Goal: Task Accomplishment & Management: Manage account settings

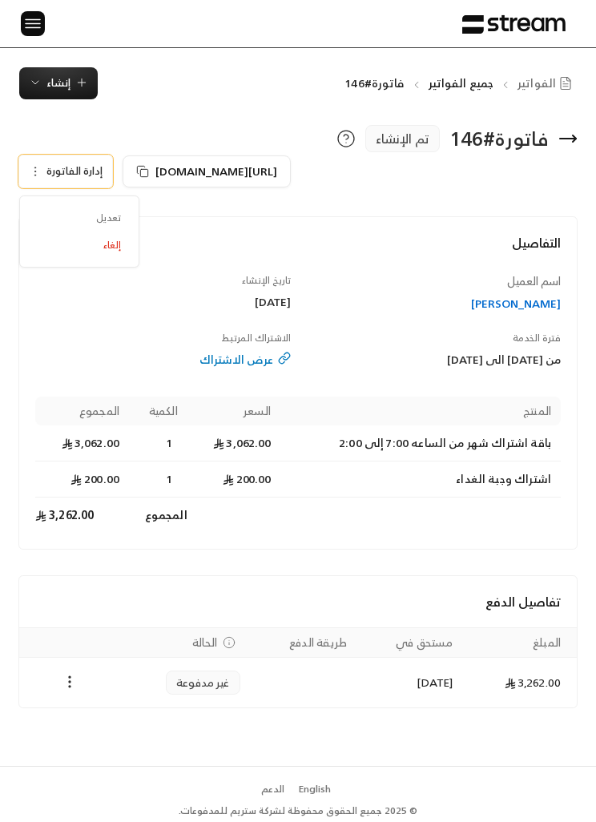
click at [103, 208] on span "تعديل" at bounding box center [79, 217] width 99 height 27
click at [14, 30] on div "الرئيسية لوحة المعلومات الفواتير الاشتراكات روابط الدفع العملاء التسويات كتالوج…" at bounding box center [298, 23] width 596 height 47
click at [34, 24] on img at bounding box center [32, 24] width 19 height 20
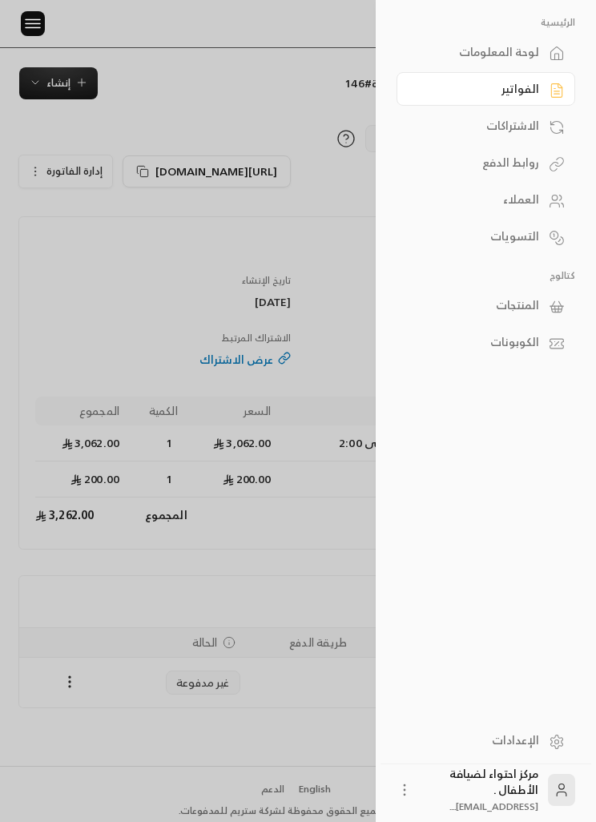
click at [511, 308] on div "المنتجات" at bounding box center [478, 305] width 123 height 16
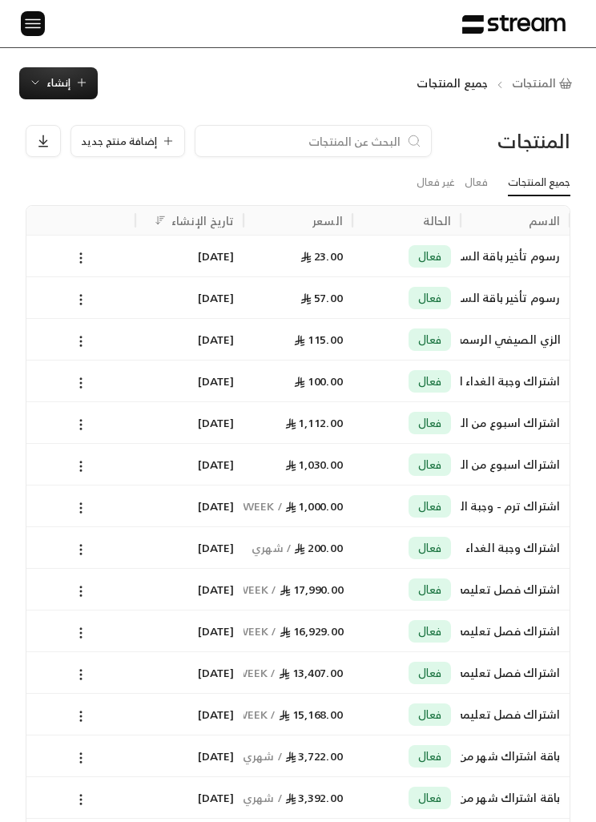
scroll to position [0, -1]
click at [36, 18] on img at bounding box center [32, 24] width 19 height 20
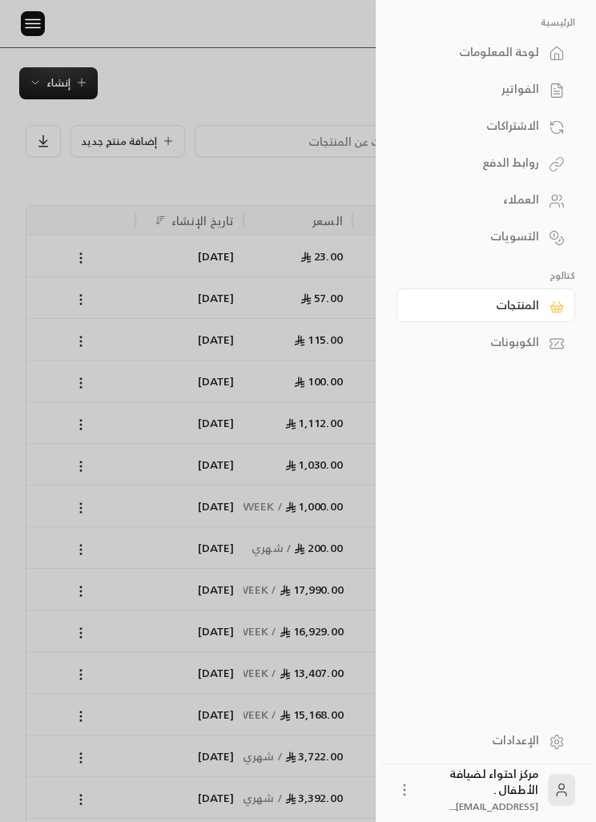
click at [508, 212] on link "العملاء" at bounding box center [486, 200] width 179 height 34
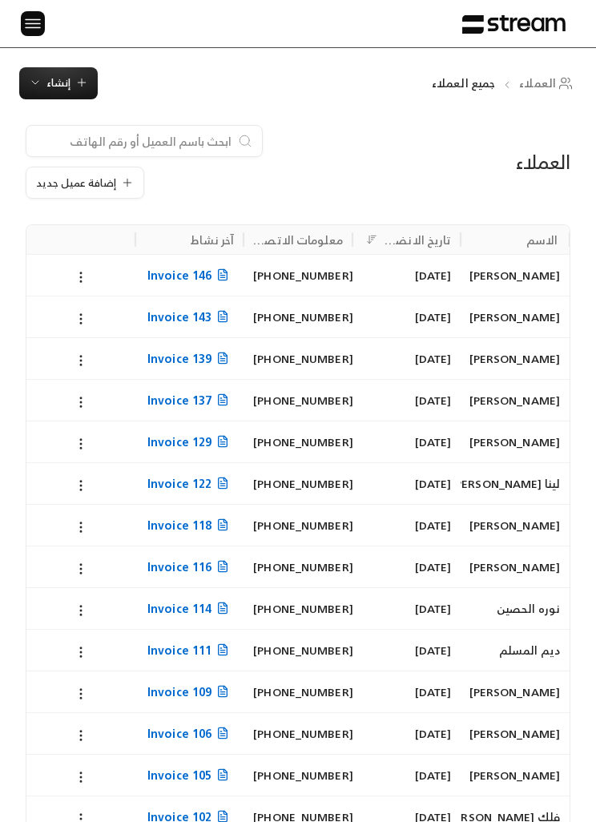
click at [88, 275] on button at bounding box center [81, 277] width 18 height 18
click at [97, 314] on li "تعديل" at bounding box center [100, 317] width 42 height 27
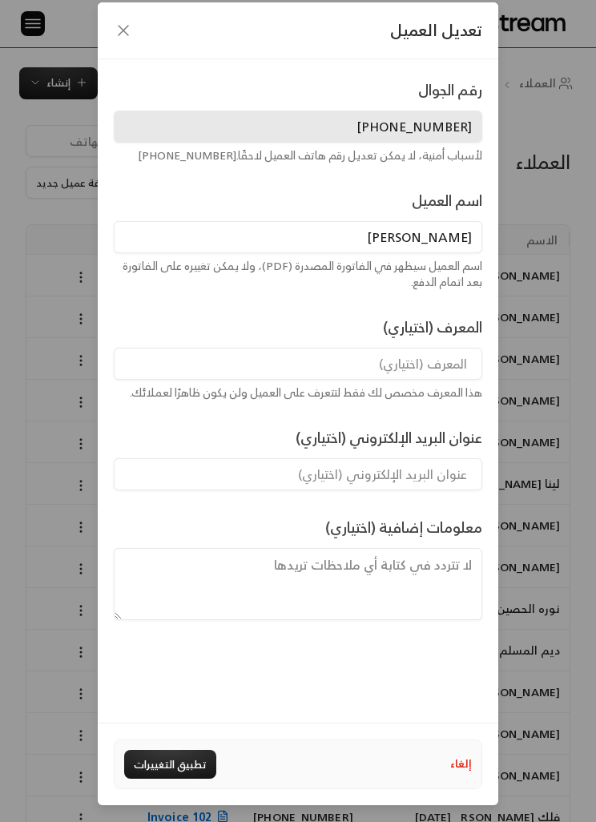
scroll to position [67, 0]
click at [435, 221] on input "[PERSON_NAME]" at bounding box center [298, 237] width 369 height 32
click at [446, 221] on input "[PERSON_NAME]" at bounding box center [298, 237] width 369 height 32
click at [442, 221] on input "[PERSON_NAME]" at bounding box center [298, 237] width 369 height 32
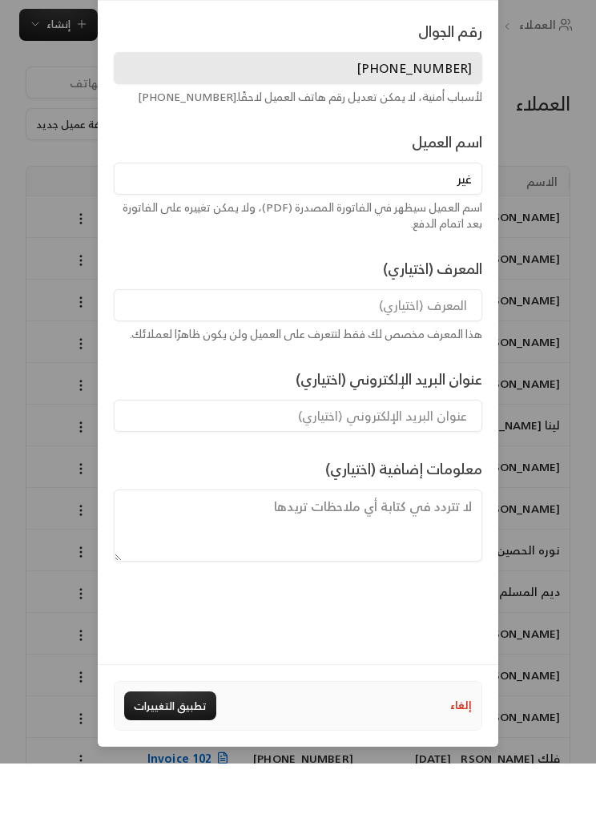
scroll to position [14, 0]
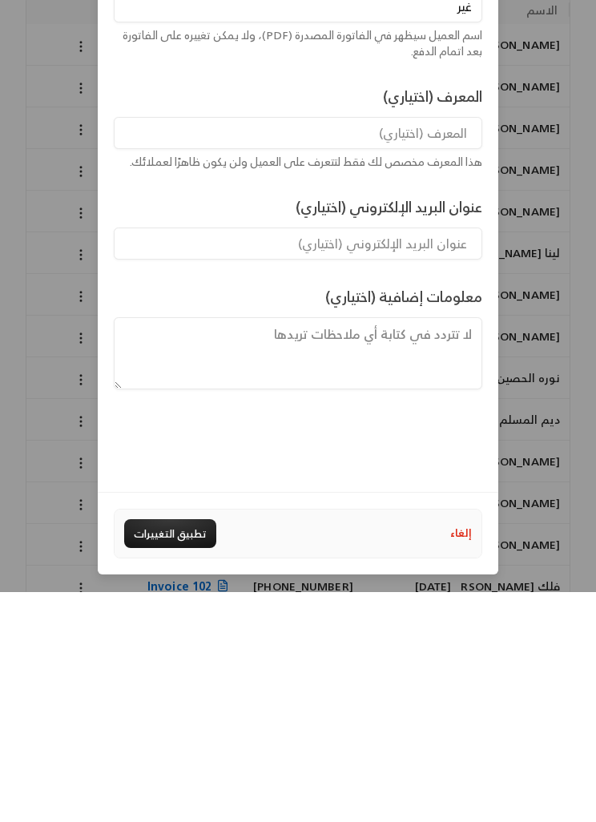
click at [199, 750] on button "تطبيق التغييرات" at bounding box center [170, 764] width 92 height 29
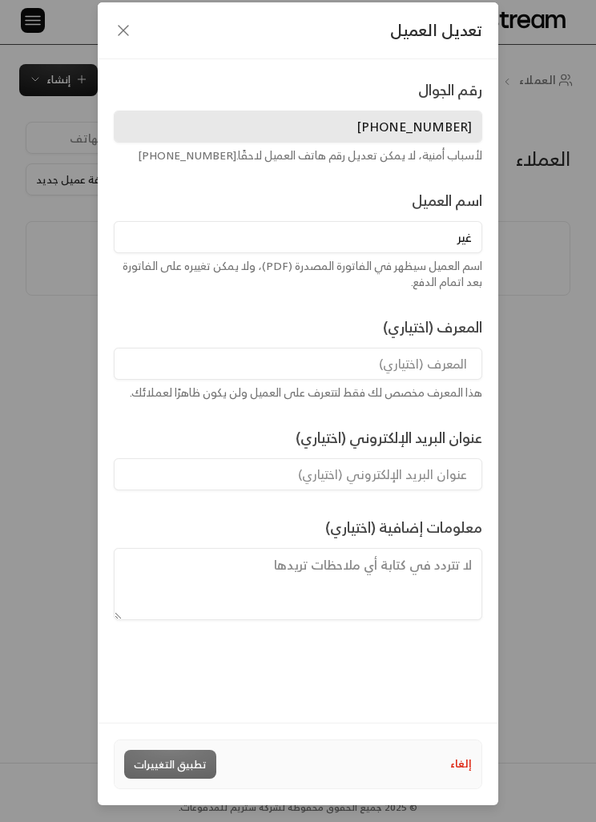
type input "[PERSON_NAME]"
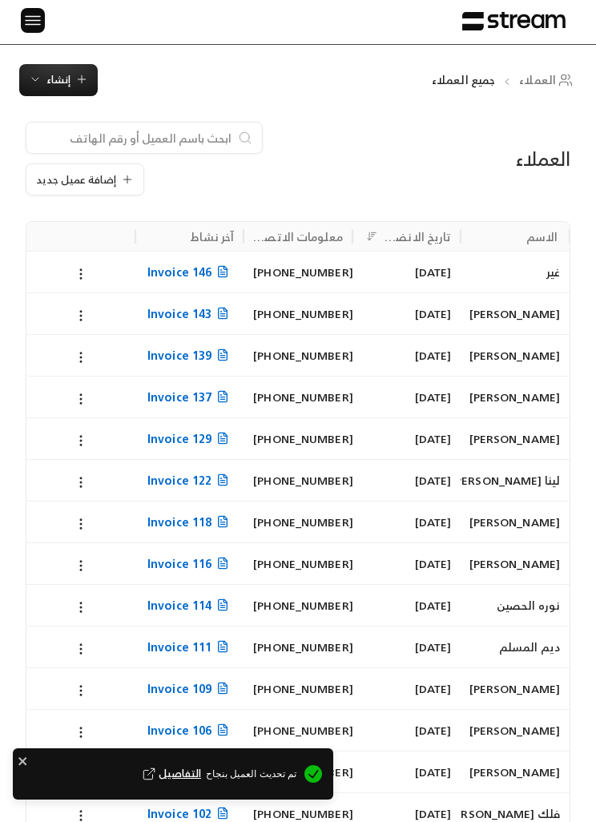
click at [76, 75] on icon "button" at bounding box center [81, 79] width 13 height 13
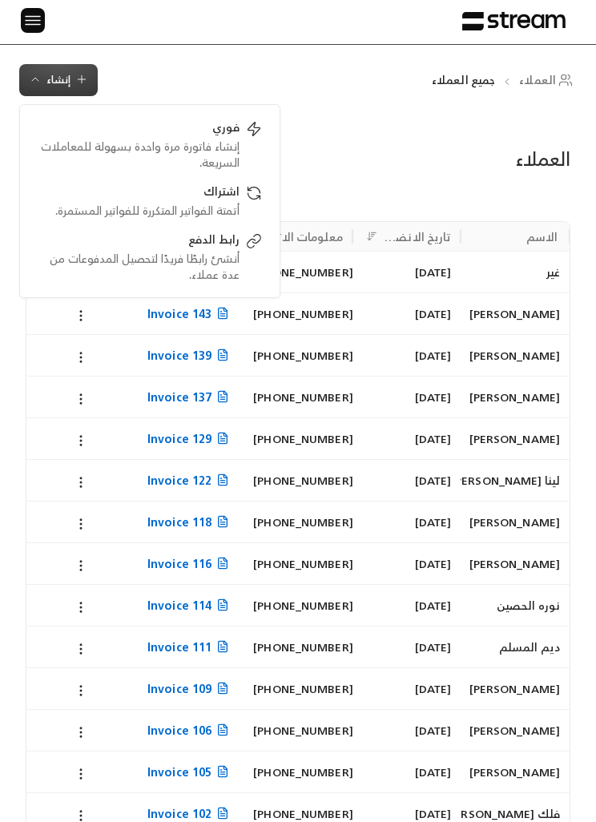
click at [286, 114] on div "العملاء إضافة عميل جديد الاسم تاريخ الانضمام معلومات الاتصال آخر نشاط غير [DATE…" at bounding box center [298, 730] width 596 height 1269
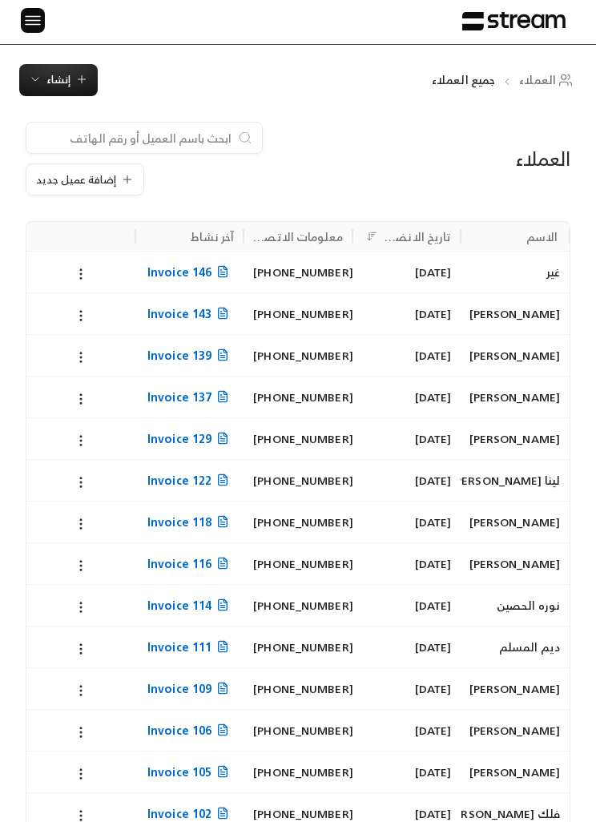
click at [121, 165] on button "إضافة عميل جديد" at bounding box center [85, 180] width 119 height 32
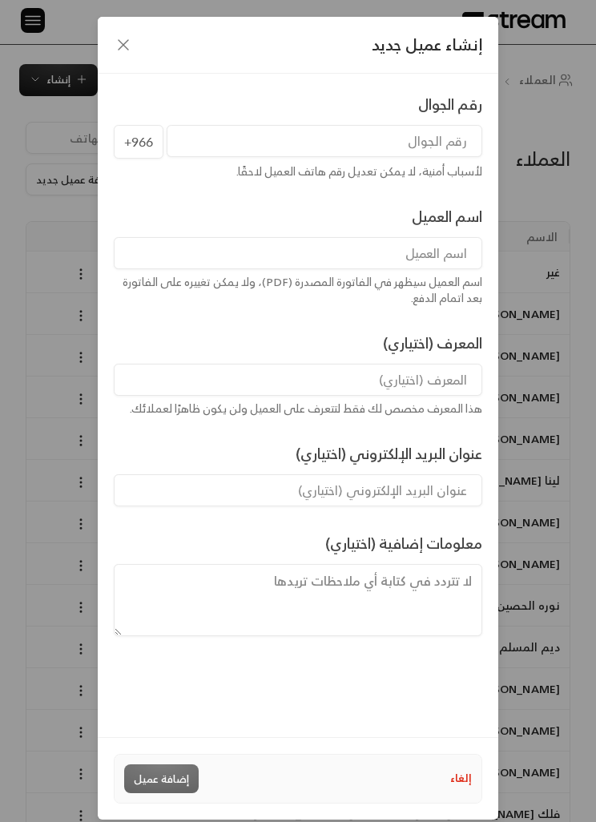
click at [450, 143] on input "tel" at bounding box center [325, 141] width 316 height 32
click at [441, 132] on input "tel" at bounding box center [325, 141] width 316 height 32
paste input "[PHONE_NUMBER]"
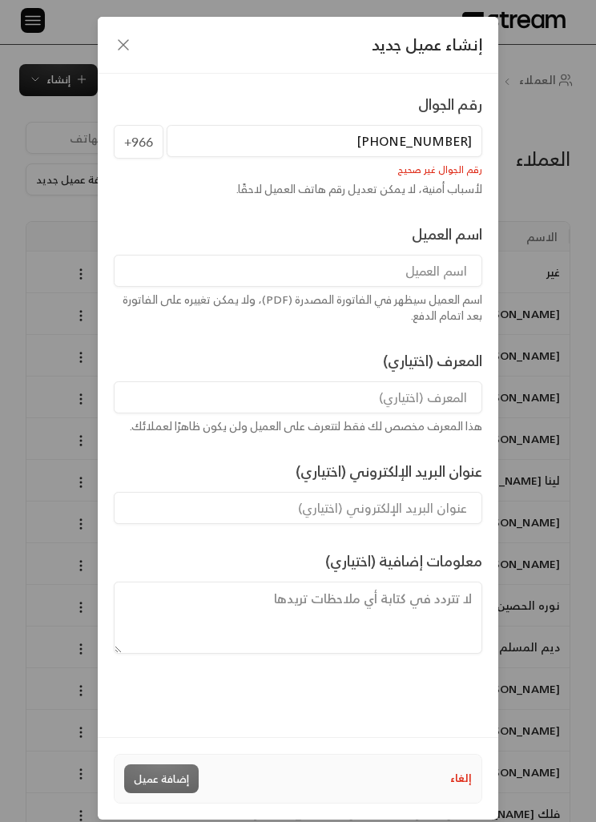
click at [474, 138] on input "[PHONE_NUMBER]" at bounding box center [325, 141] width 316 height 32
click at [467, 143] on input "[PHONE_NUMBER]" at bounding box center [325, 141] width 316 height 32
click at [397, 139] on input "966547405741" at bounding box center [325, 141] width 316 height 32
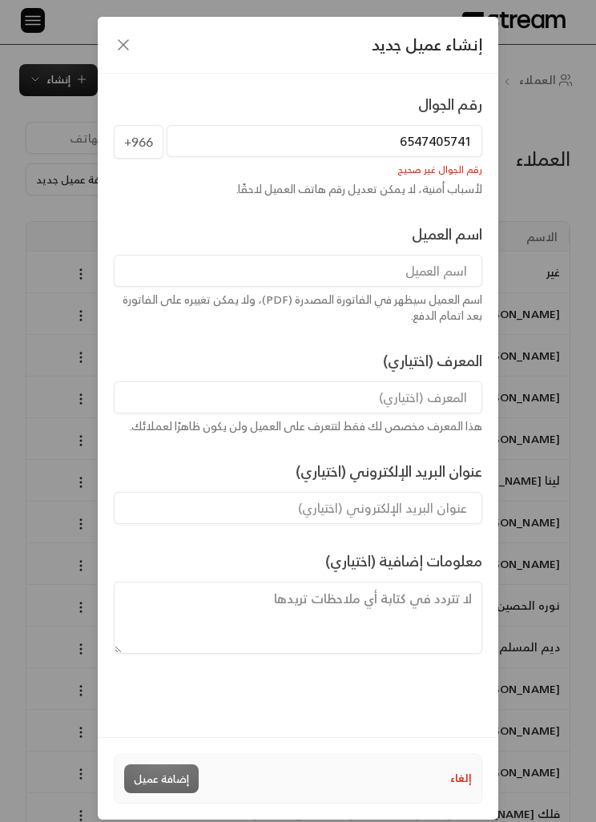
click at [405, 147] on input "6547405741" at bounding box center [325, 141] width 316 height 32
click at [404, 147] on input "6547405741" at bounding box center [325, 141] width 316 height 32
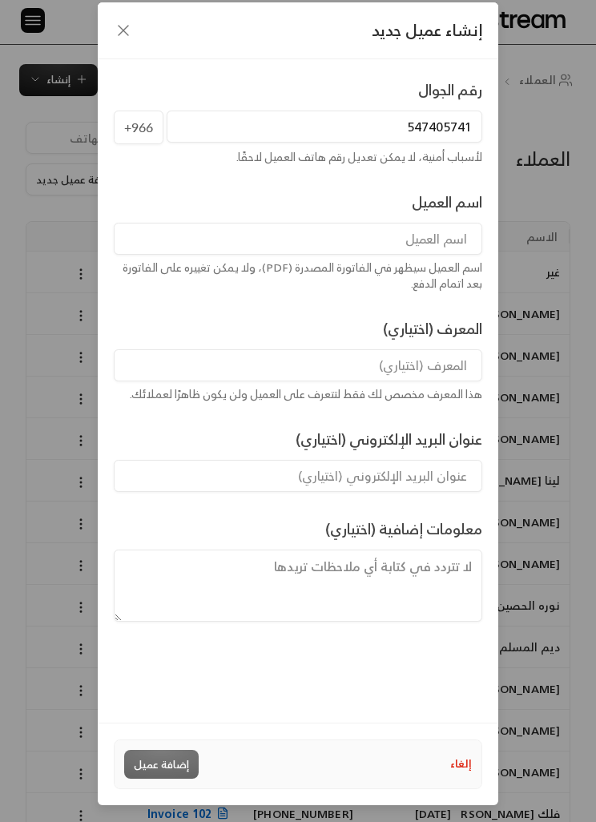
scroll to position [63, 0]
type input "547405741"
click at [467, 223] on input at bounding box center [298, 239] width 369 height 32
type input "[PERSON_NAME]"
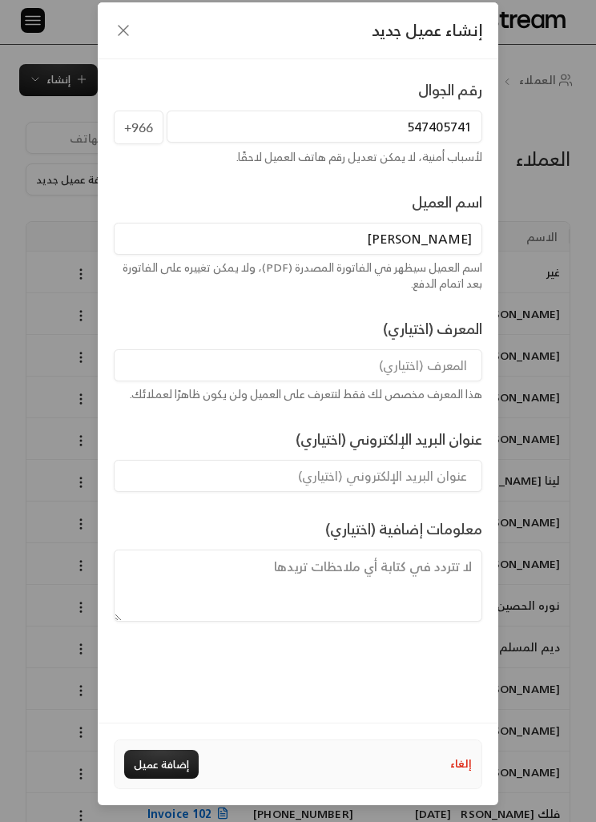
click at [253, 428] on div "عنوان البريد الإلكتروني (اختياري)" at bounding box center [298, 460] width 383 height 64
click at [178, 767] on button "إضافة عميل" at bounding box center [161, 764] width 75 height 29
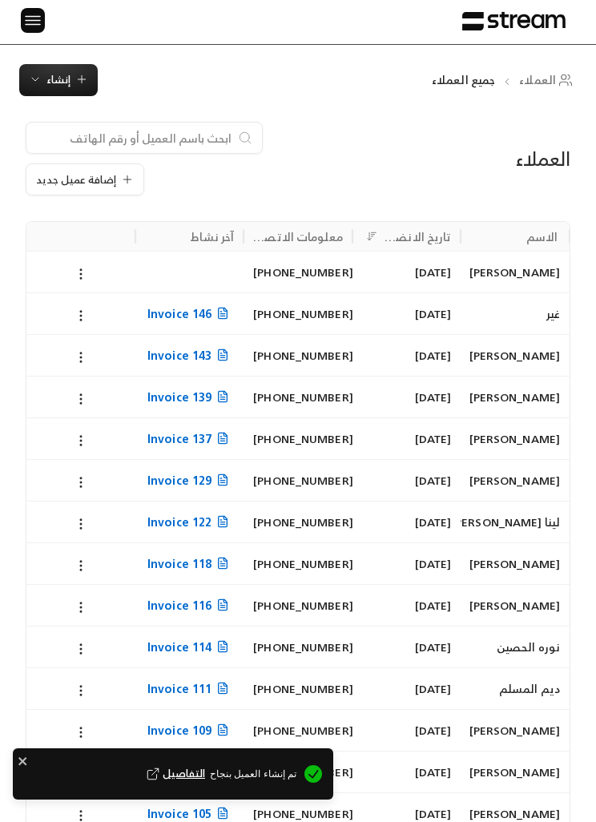
click at [42, 87] on span "إنشاء" at bounding box center [58, 80] width 59 height 18
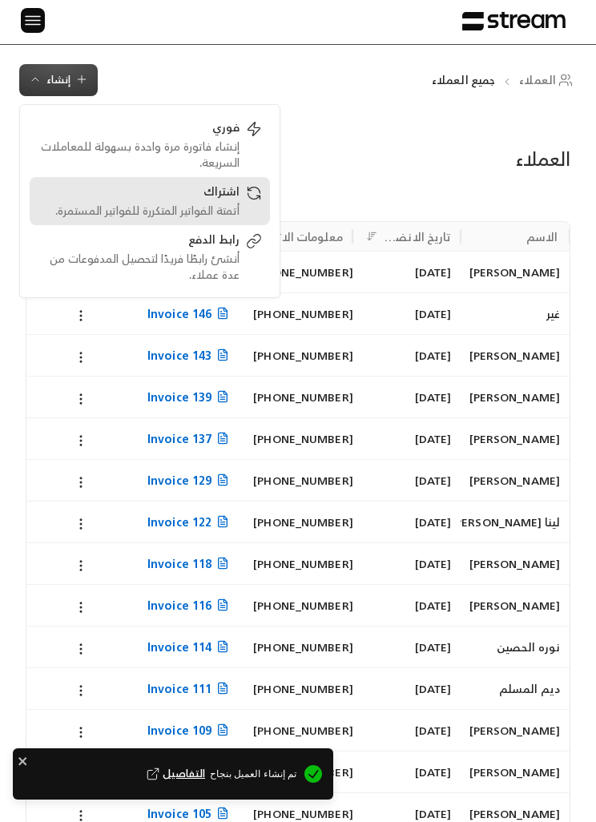
click at [250, 200] on icon at bounding box center [254, 193] width 16 height 16
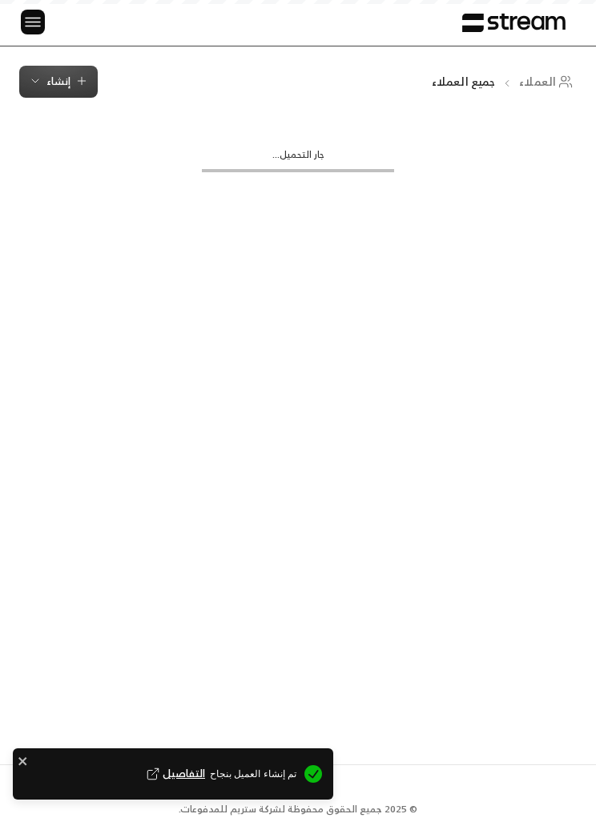
scroll to position [1, 0]
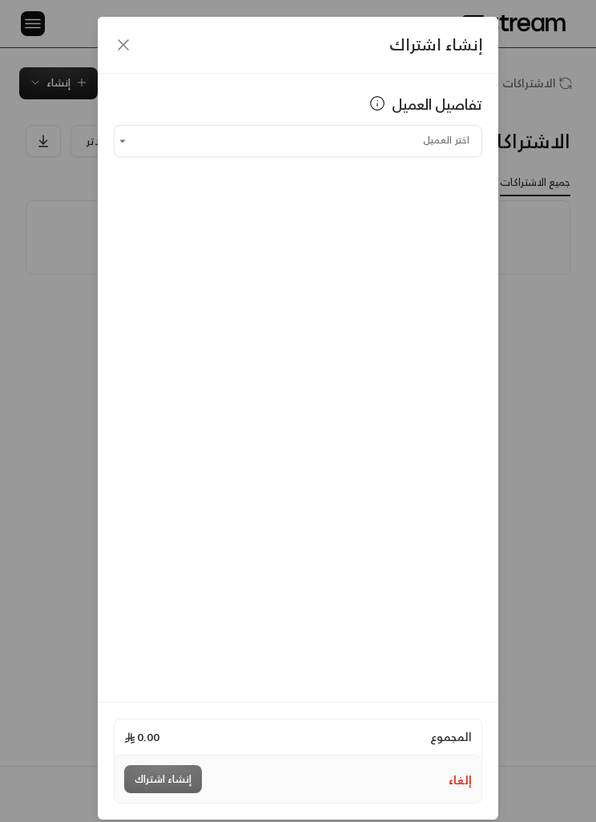
click at [433, 138] on input "اختر العميل" at bounding box center [298, 140] width 369 height 26
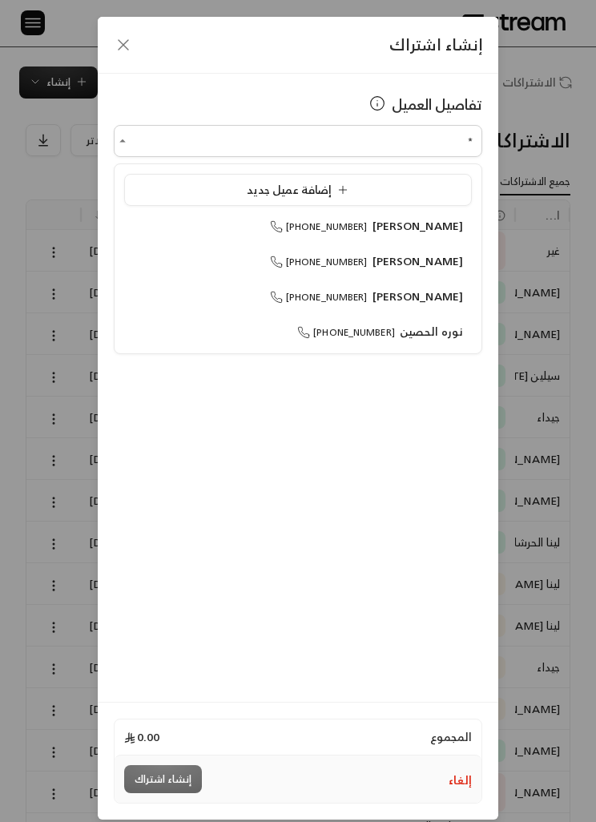
click at [452, 255] on span "[PERSON_NAME]" at bounding box center [418, 261] width 91 height 20
type input "**********"
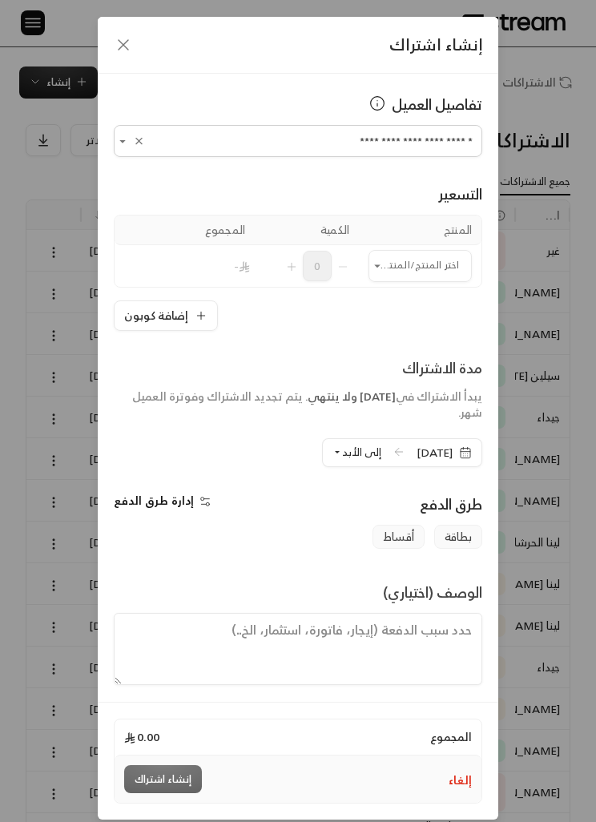
click at [443, 273] on input "اختر العميل" at bounding box center [420, 265] width 103 height 26
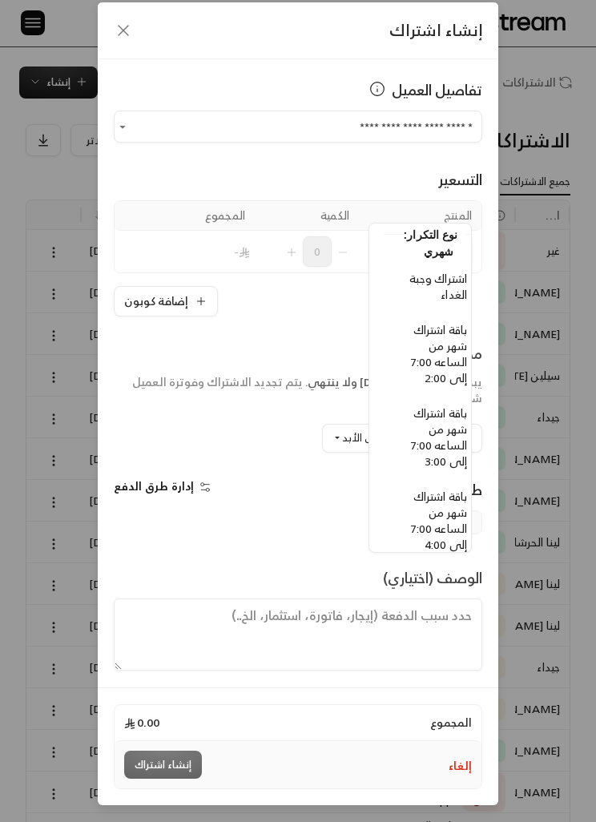
scroll to position [880, -14]
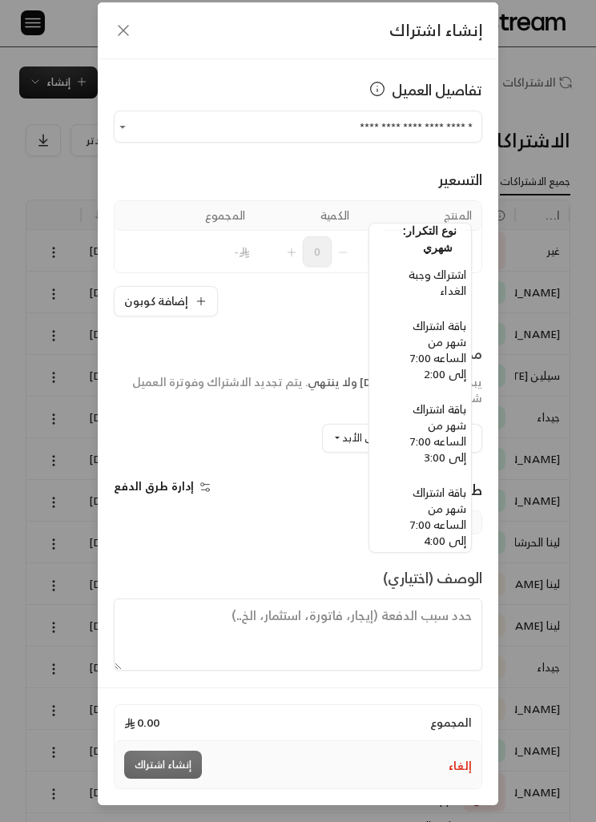
click at [458, 351] on span "باقة اشتراك شهر من الساعه 7:00 إلى 2:00" at bounding box center [438, 350] width 56 height 68
type input "**********"
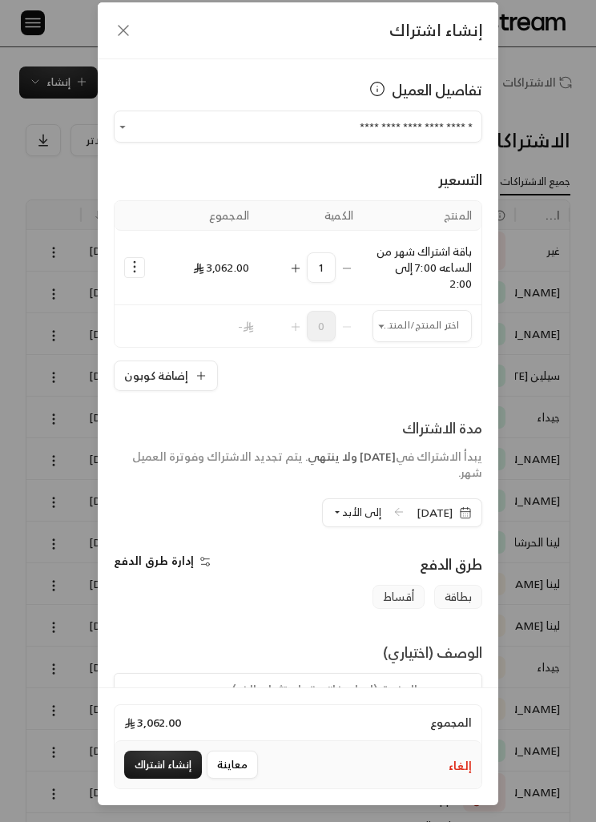
click at [418, 313] on input "اختر العميل" at bounding box center [422, 326] width 99 height 26
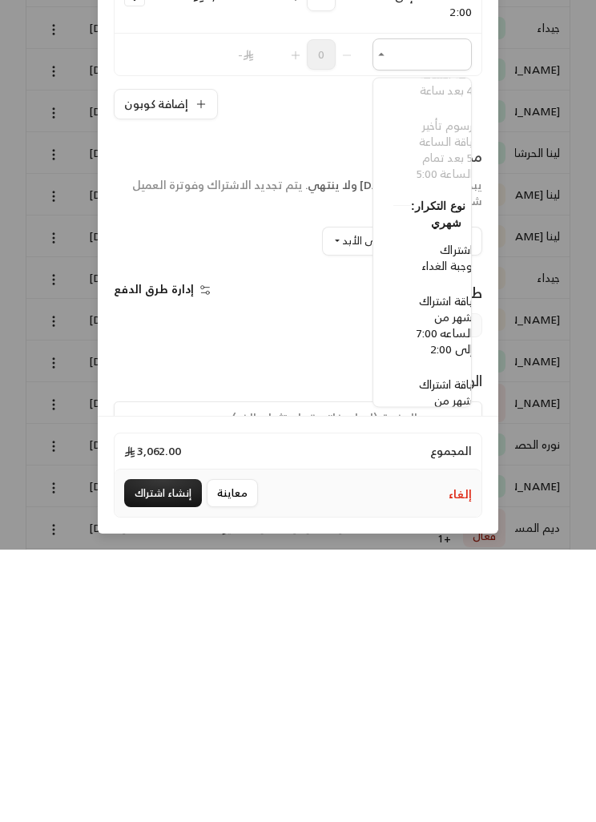
scroll to position [808, -21]
click at [457, 512] on span "اشتراك وجبة الغداء" at bounding box center [447, 530] width 51 height 36
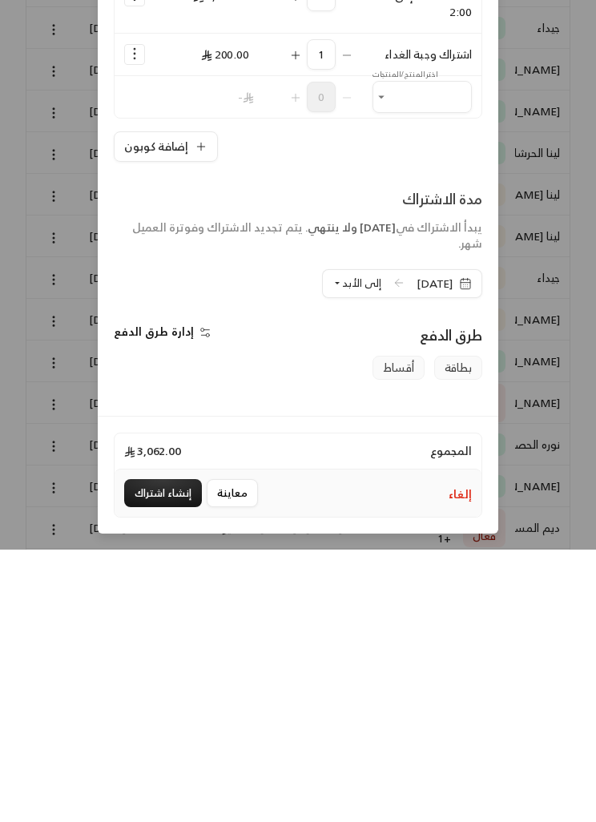
type input "**********"
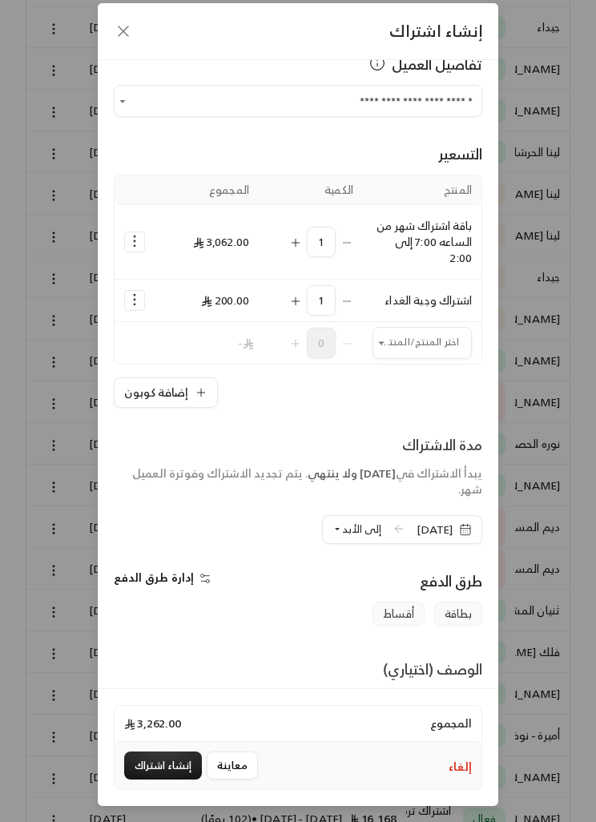
scroll to position [30, 0]
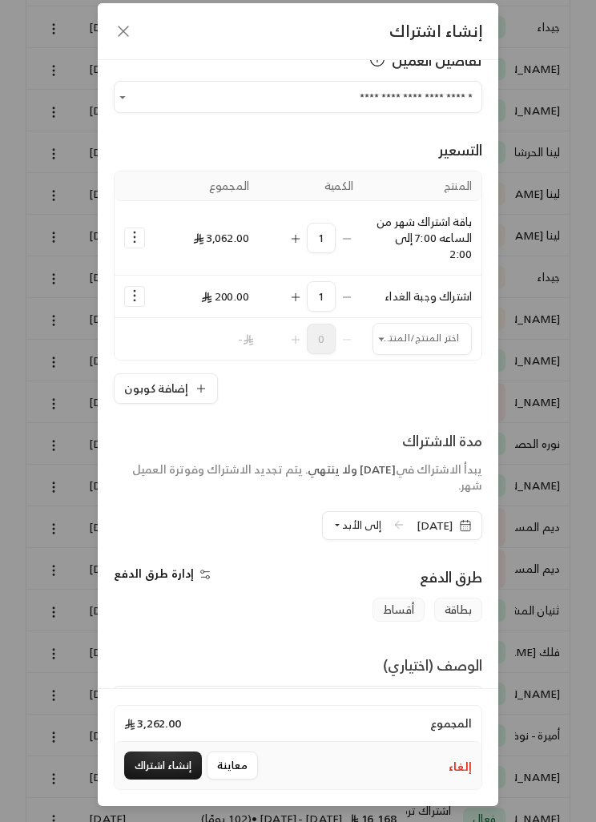
click at [475, 523] on span "[DATE]" at bounding box center [444, 525] width 75 height 29
click at [467, 532] on icon "button" at bounding box center [465, 525] width 13 height 13
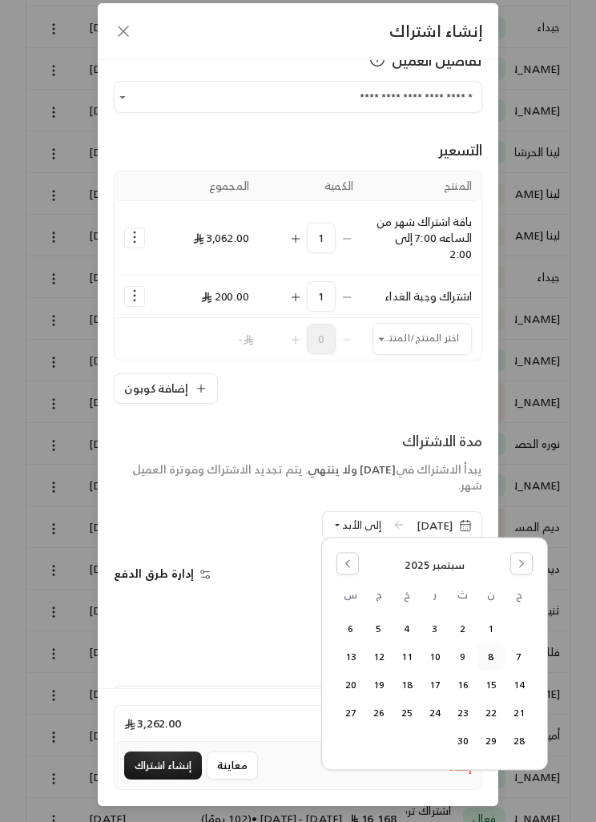
click at [458, 662] on button "9" at bounding box center [463, 657] width 26 height 26
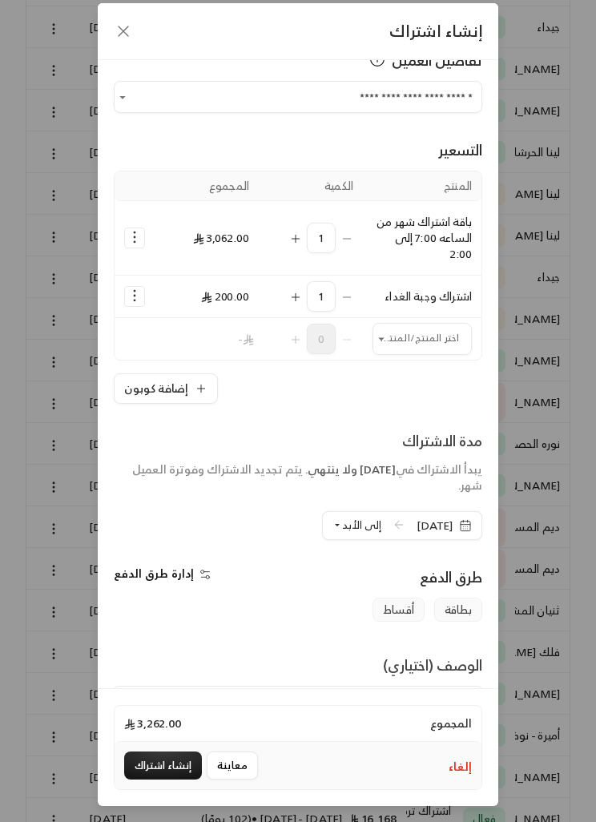
click at [342, 517] on span "إلى الأبد" at bounding box center [361, 525] width 39 height 18
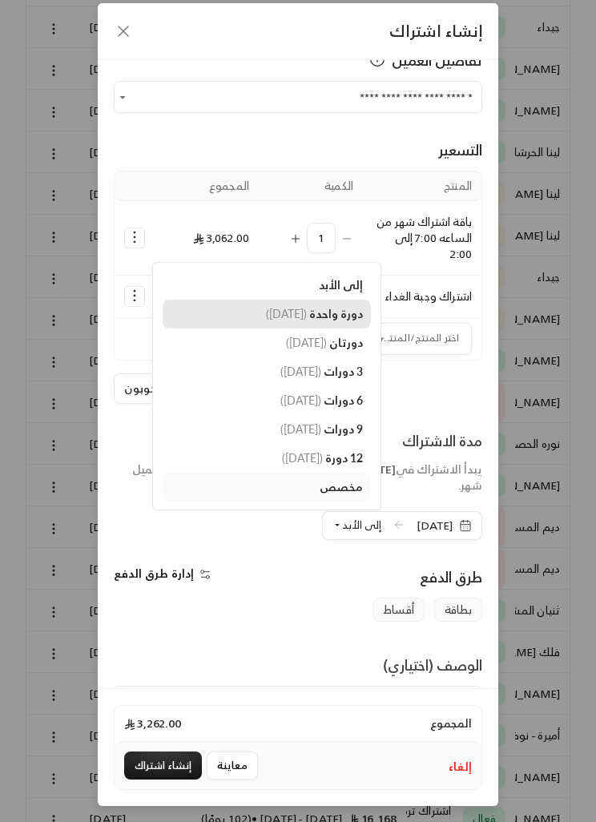
click at [337, 317] on span "دورة واحدة" at bounding box center [336, 314] width 54 height 14
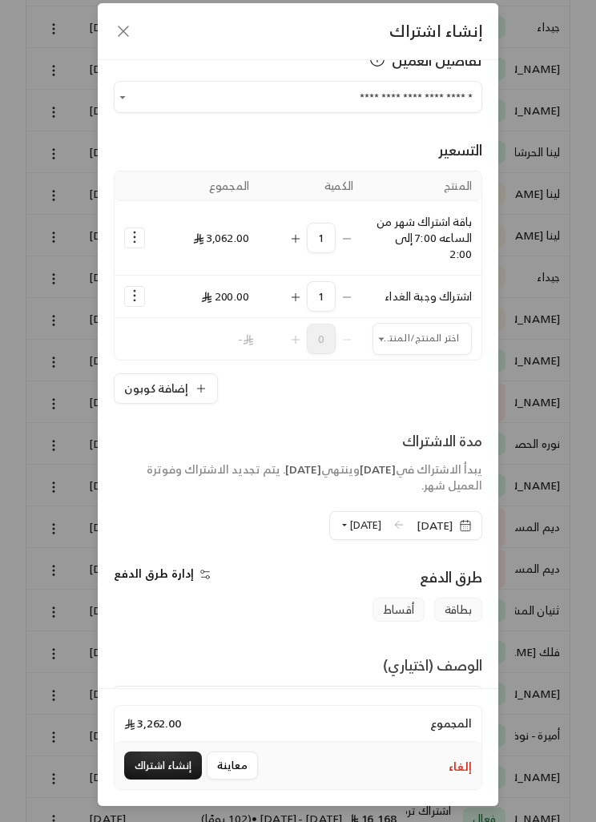
click at [180, 780] on button "إنشاء اشتراك" at bounding box center [163, 766] width 78 height 28
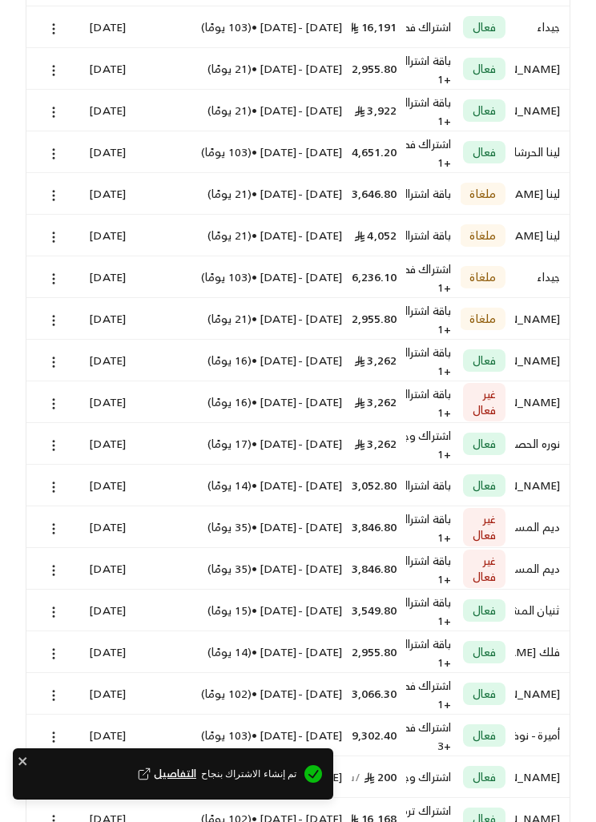
scroll to position [3, 0]
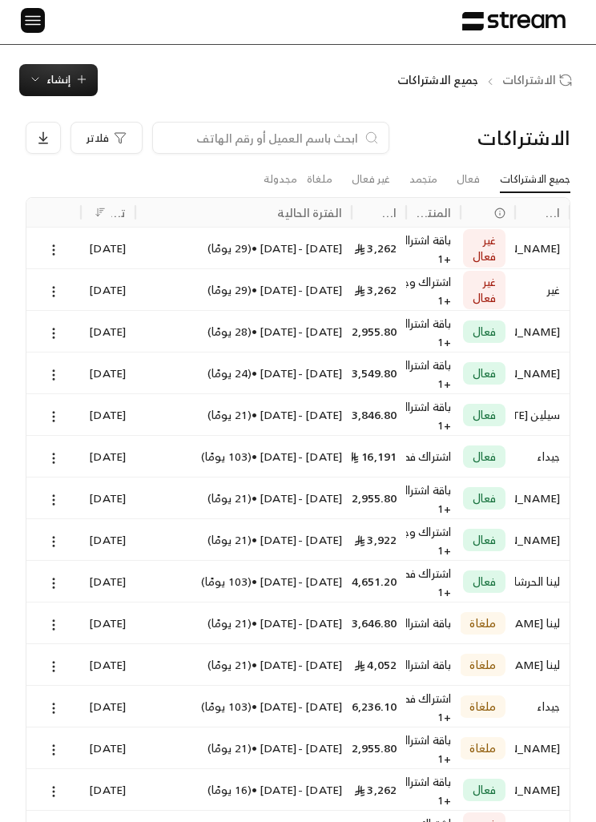
click at [54, 282] on button at bounding box center [54, 291] width 18 height 18
click at [76, 367] on li "إلغاء" at bounding box center [70, 358] width 38 height 27
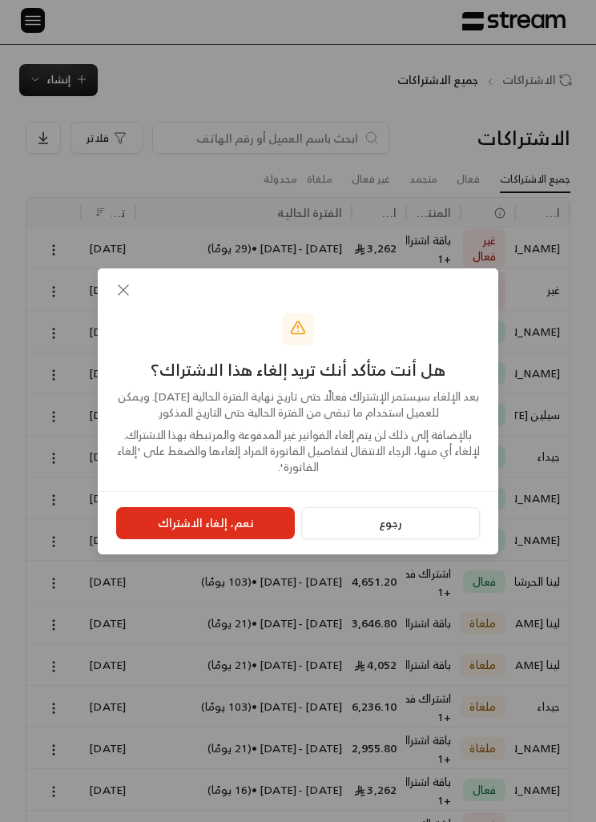
click at [242, 539] on button "نعم، إلغاء الاشتراك" at bounding box center [205, 523] width 179 height 32
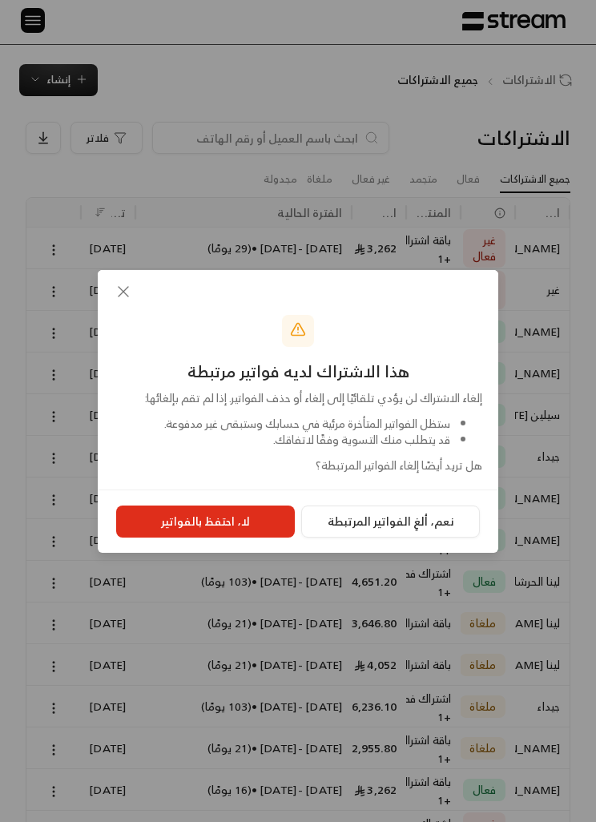
click at [127, 301] on icon "button" at bounding box center [123, 291] width 19 height 19
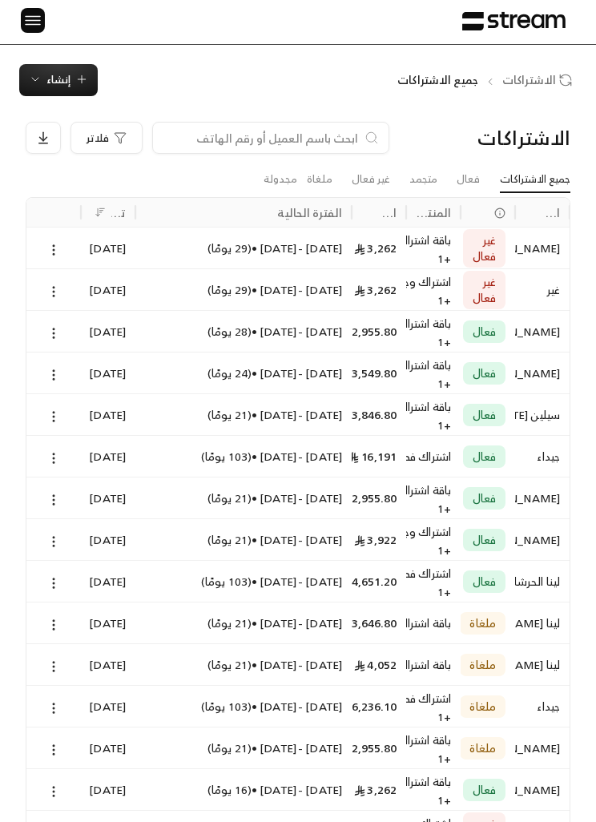
click at [240, 293] on div "[DATE] - [DATE] • ( 29 يومًا )" at bounding box center [243, 289] width 197 height 41
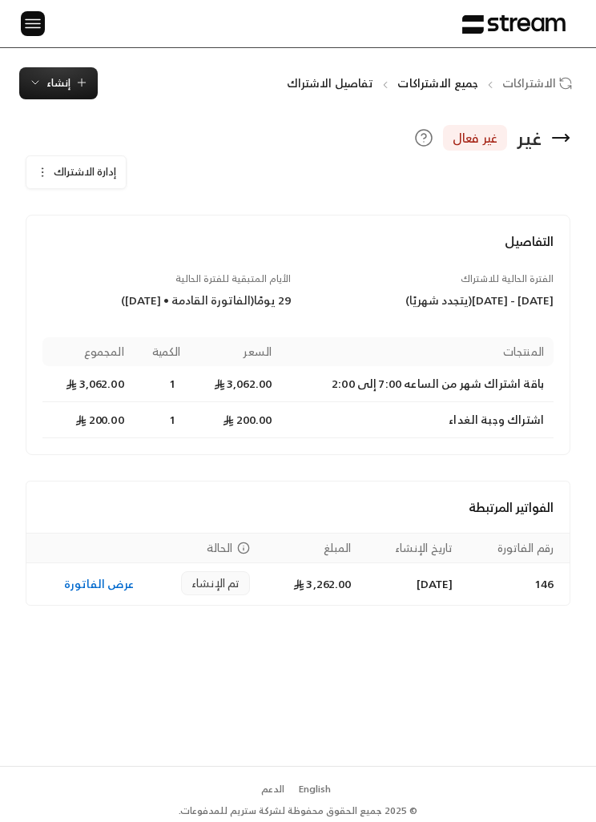
click at [36, 171] on icon "button" at bounding box center [42, 172] width 13 height 13
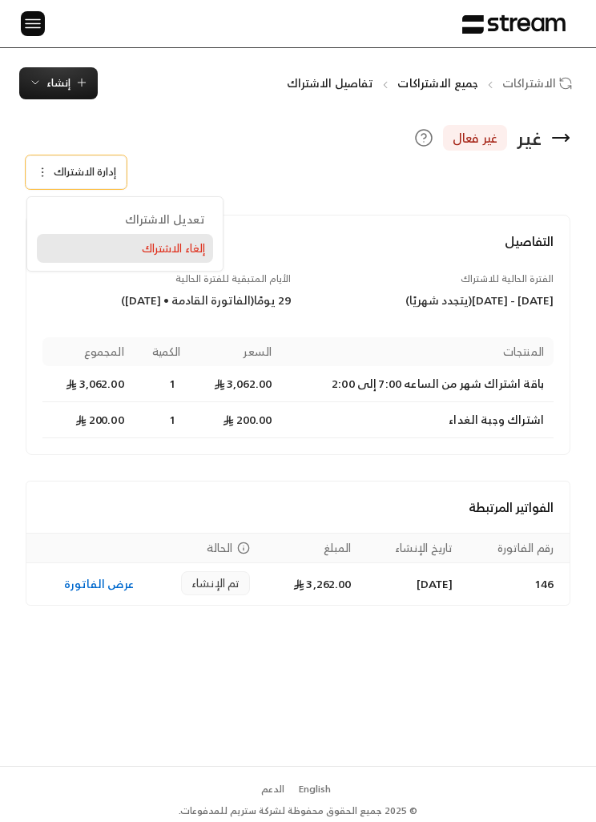
click at [202, 251] on span "إلغاء الاشتراك" at bounding box center [173, 248] width 63 height 14
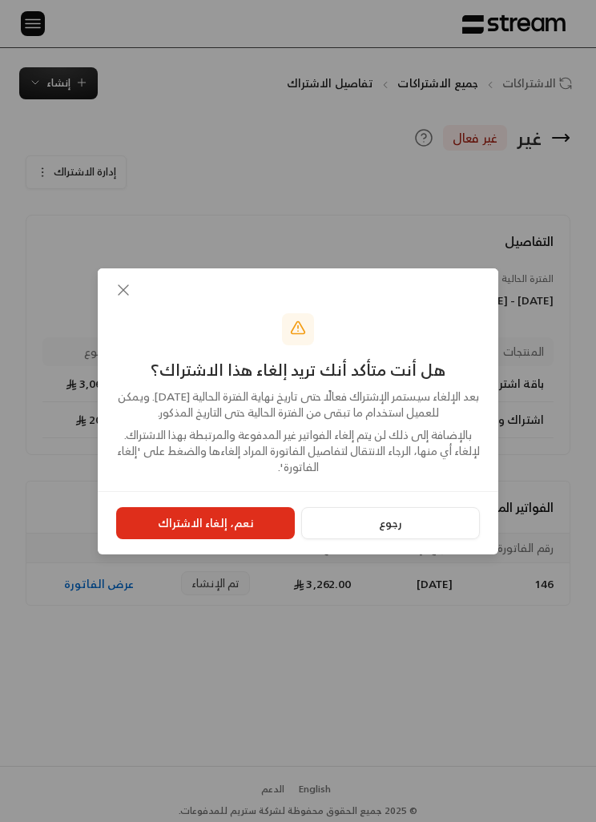
click at [247, 539] on button "نعم، إلغاء الاشتراك" at bounding box center [205, 523] width 179 height 32
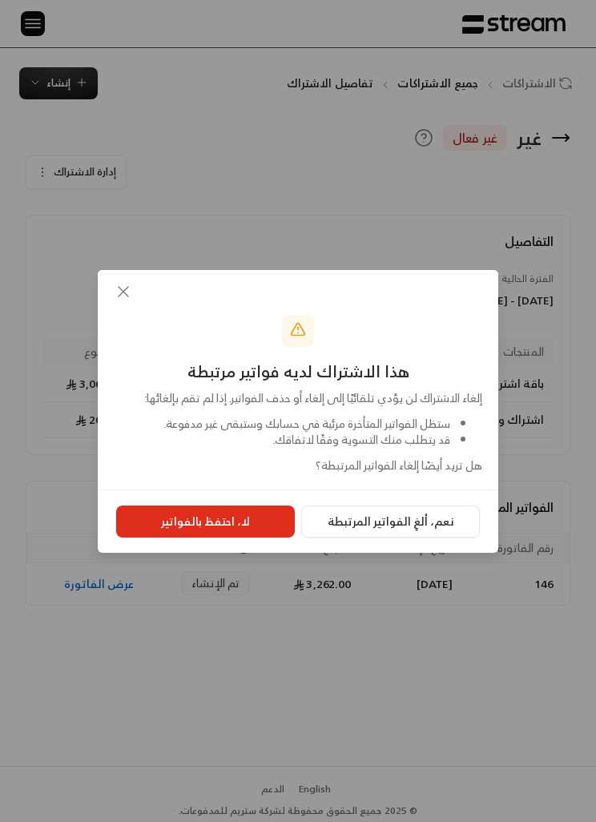
click at [125, 297] on icon "button" at bounding box center [124, 292] width 10 height 10
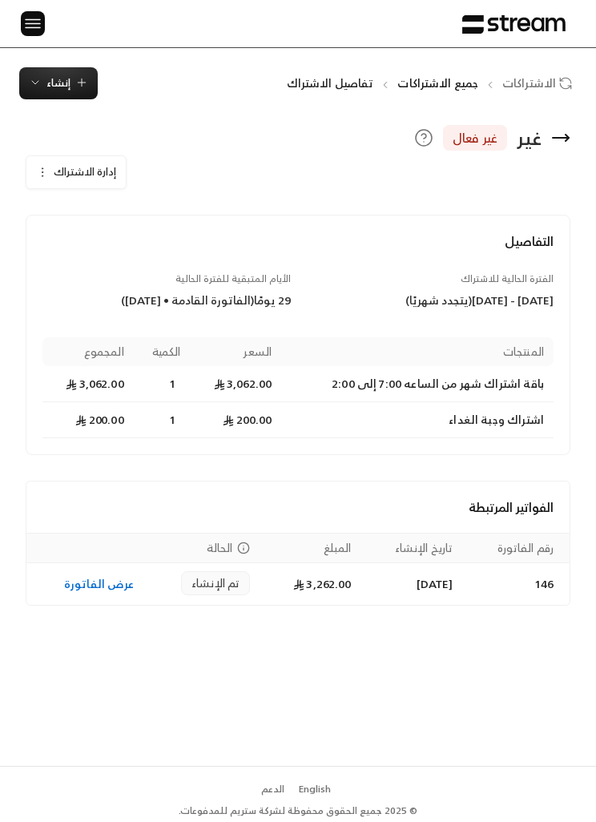
click at [43, 166] on icon "button" at bounding box center [42, 172] width 13 height 13
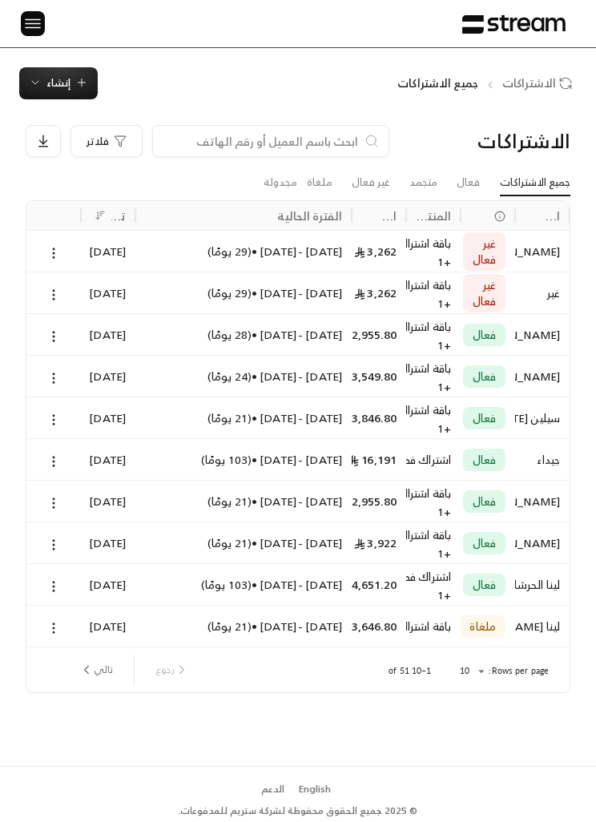
scroll to position [55, 0]
